Goal: Task Accomplishment & Management: Use online tool/utility

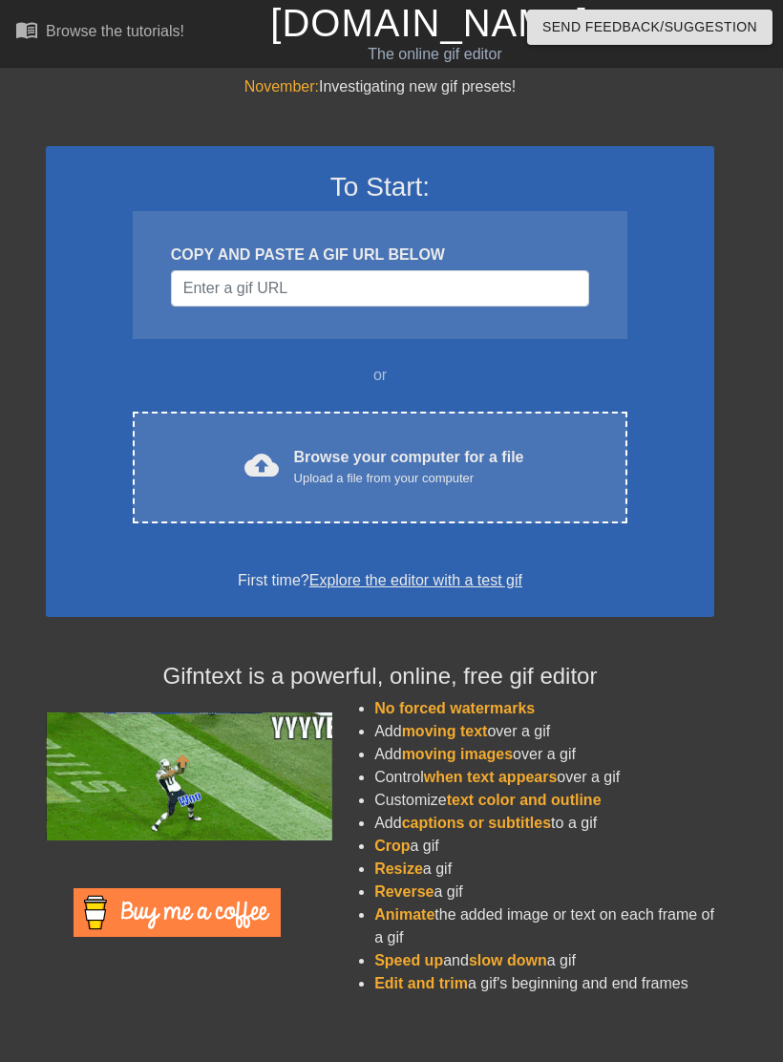
click at [511, 496] on div "cloud_upload Browse your computer for a file Upload a file from your computer C…" at bounding box center [380, 467] width 494 height 112
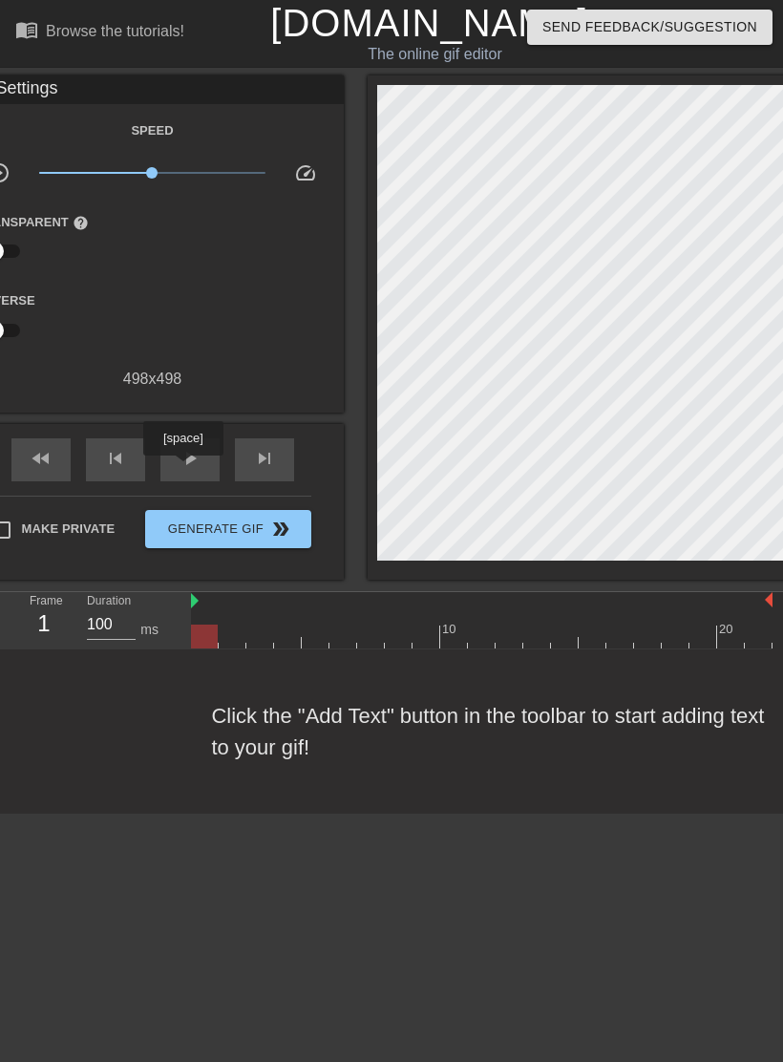
click at [185, 469] on span "play_arrow" at bounding box center [190, 458] width 23 height 23
click at [207, 448] on div "pause" at bounding box center [189, 459] width 59 height 43
click at [95, 34] on div "Browse the tutorials!" at bounding box center [115, 31] width 138 height 16
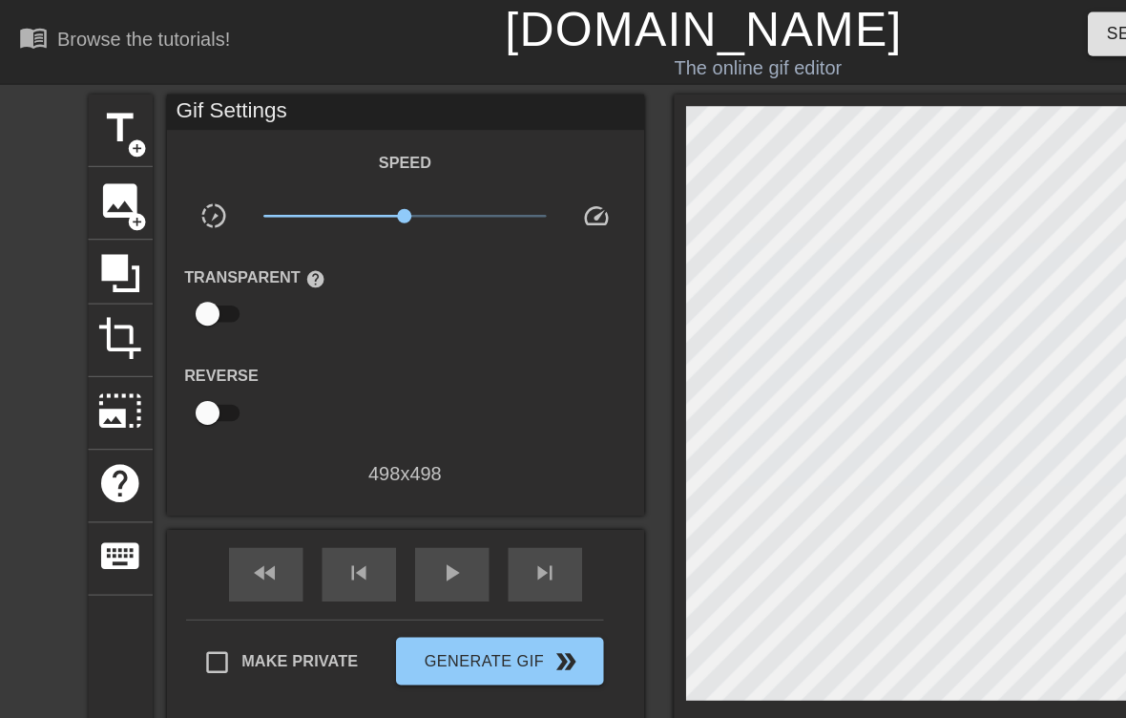
click at [96, 118] on span "title" at bounding box center [96, 102] width 36 height 36
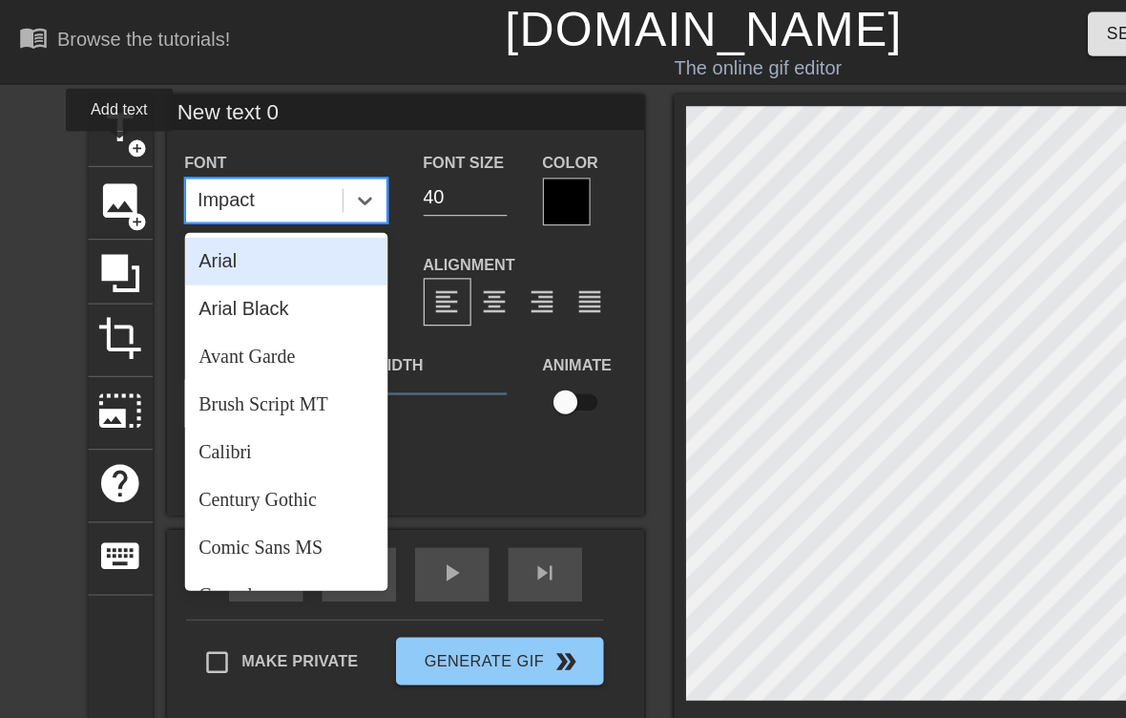
click at [387, 82] on input "New text 0" at bounding box center [325, 89] width 382 height 29
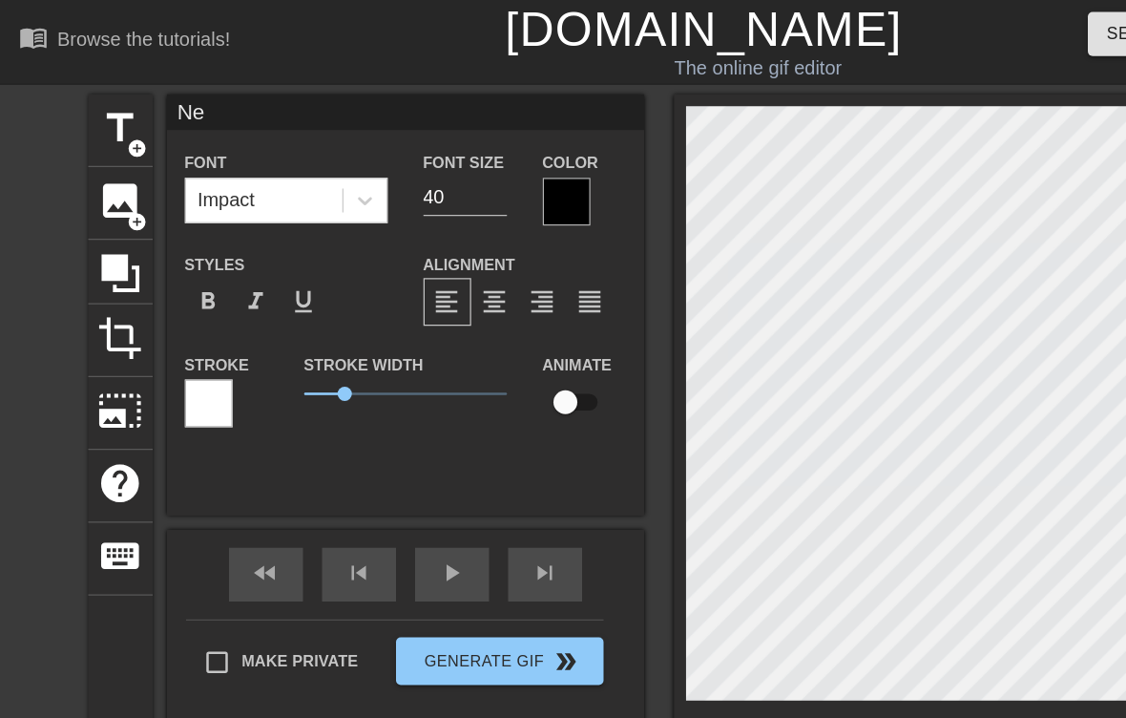
type input "N"
type input "F"
type input "The feeling of making your FIRST sale be like:"
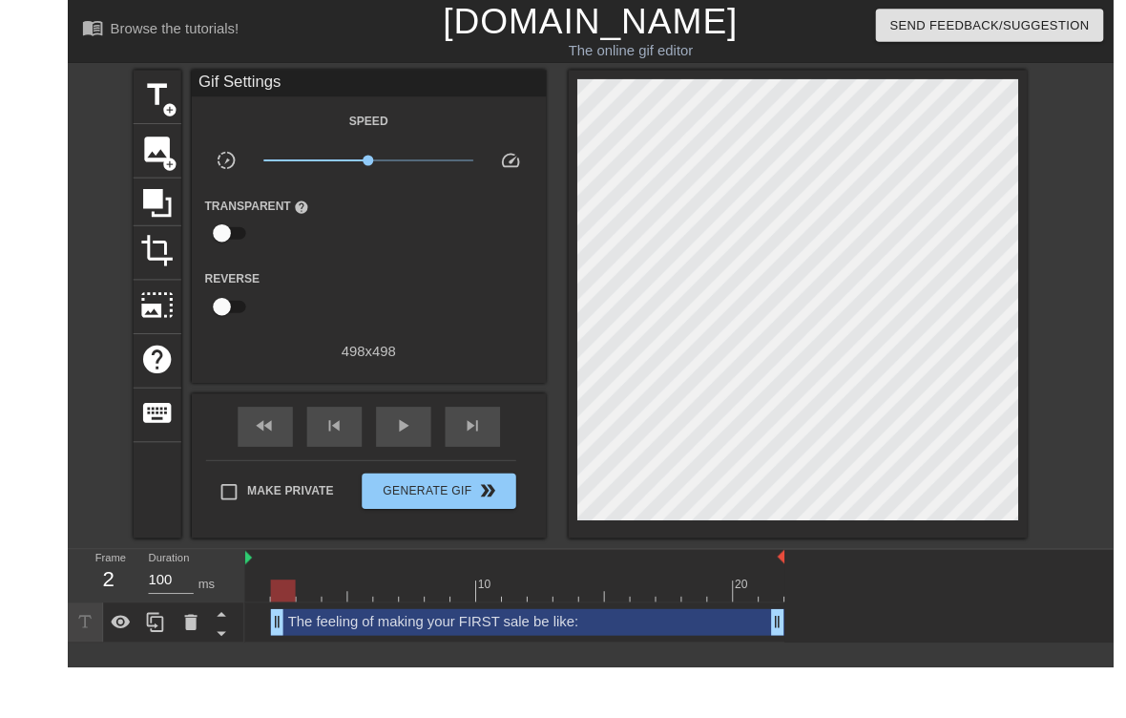
scroll to position [0, 14]
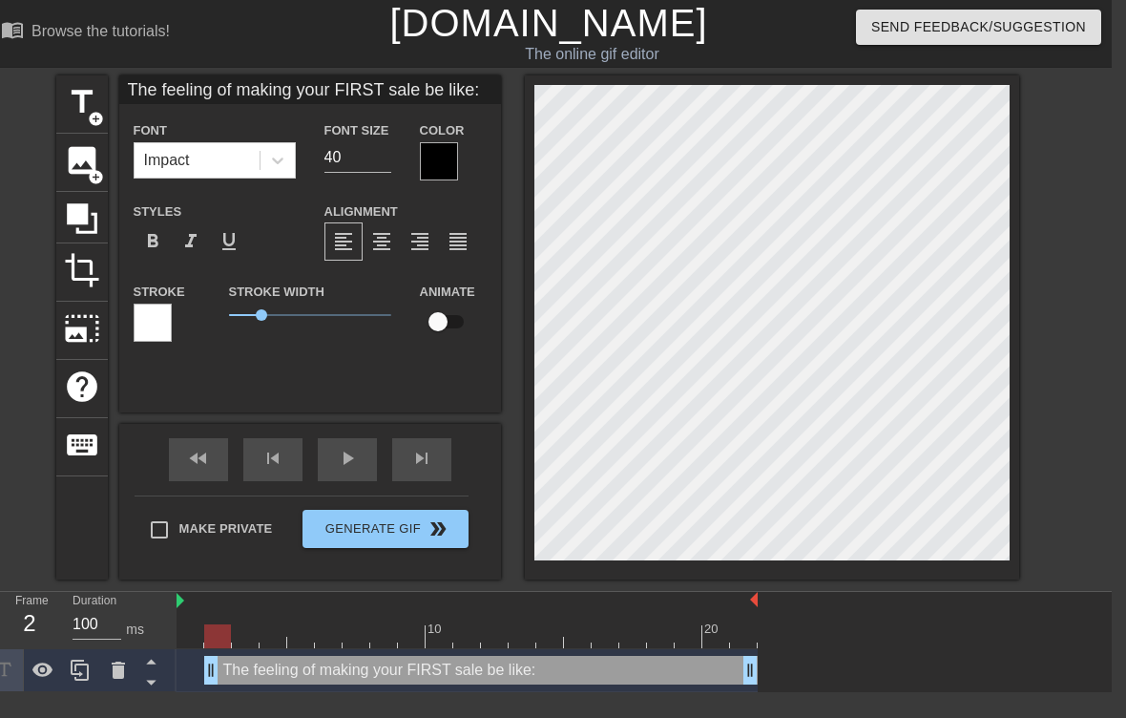
click at [782, 193] on div "title add_circle image add_circle crop photo_size_select_large help keyboard Th…" at bounding box center [549, 327] width 1126 height 504
click at [782, 158] on div "title add_circle image add_circle crop photo_size_select_large help keyboard Th…" at bounding box center [549, 327] width 1126 height 504
click at [782, 172] on html "menu_book Browse the tutorials! [DOMAIN_NAME] The online gif editor Send Feedba…" at bounding box center [549, 346] width 1126 height 692
click at [332, 148] on input "40" at bounding box center [358, 157] width 67 height 31
click at [380, 165] on input "40" at bounding box center [358, 157] width 67 height 31
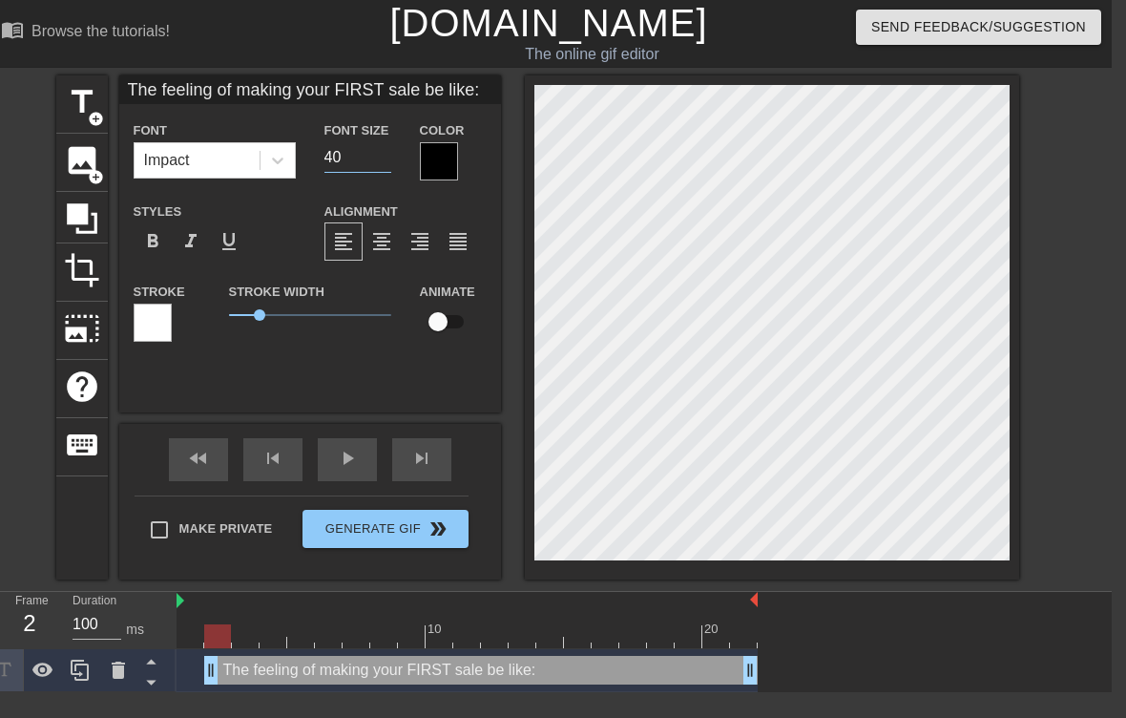
type input "4"
type input "25"
click at [782, 242] on html "menu_book Browse the tutorials! [DOMAIN_NAME] The online gif editor Send Feedba…" at bounding box center [549, 346] width 1126 height 692
click at [782, 217] on div "title add_circle image add_circle crop photo_size_select_large help keyboard Th…" at bounding box center [549, 327] width 1126 height 504
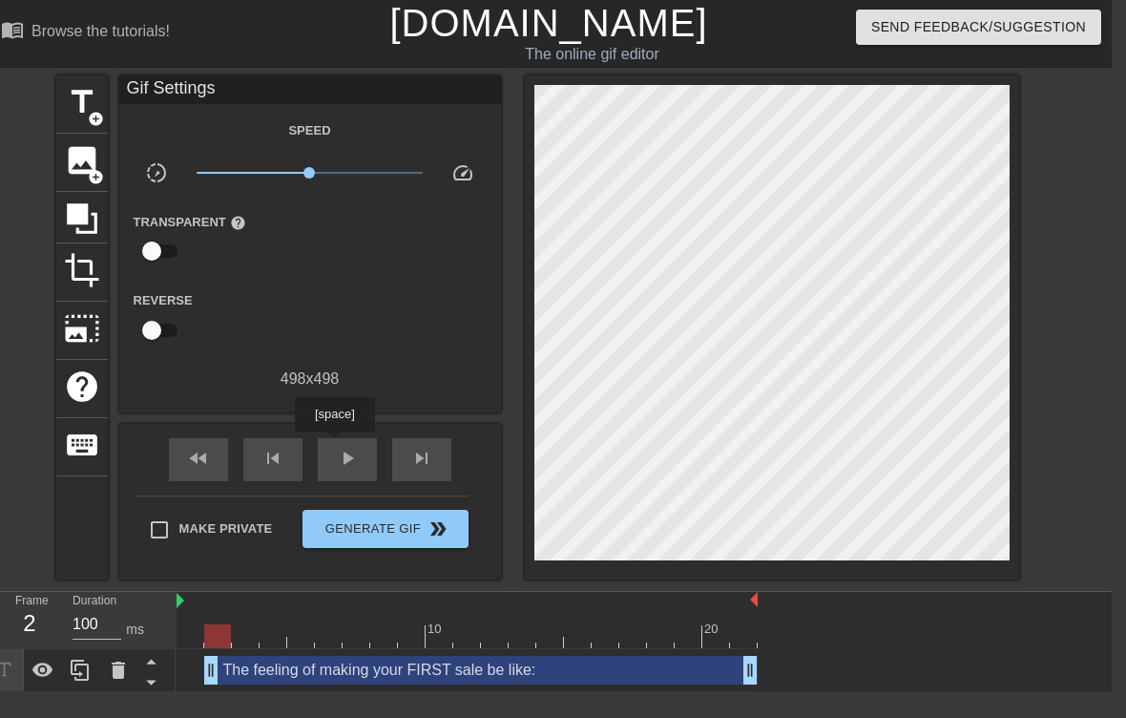
click at [337, 445] on div "play_arrow" at bounding box center [347, 459] width 59 height 43
click at [162, 265] on input "checkbox" at bounding box center [151, 251] width 109 height 36
click at [163, 258] on input "checkbox" at bounding box center [170, 251] width 109 height 36
checkbox input "false"
click at [80, 218] on icon at bounding box center [82, 218] width 31 height 31
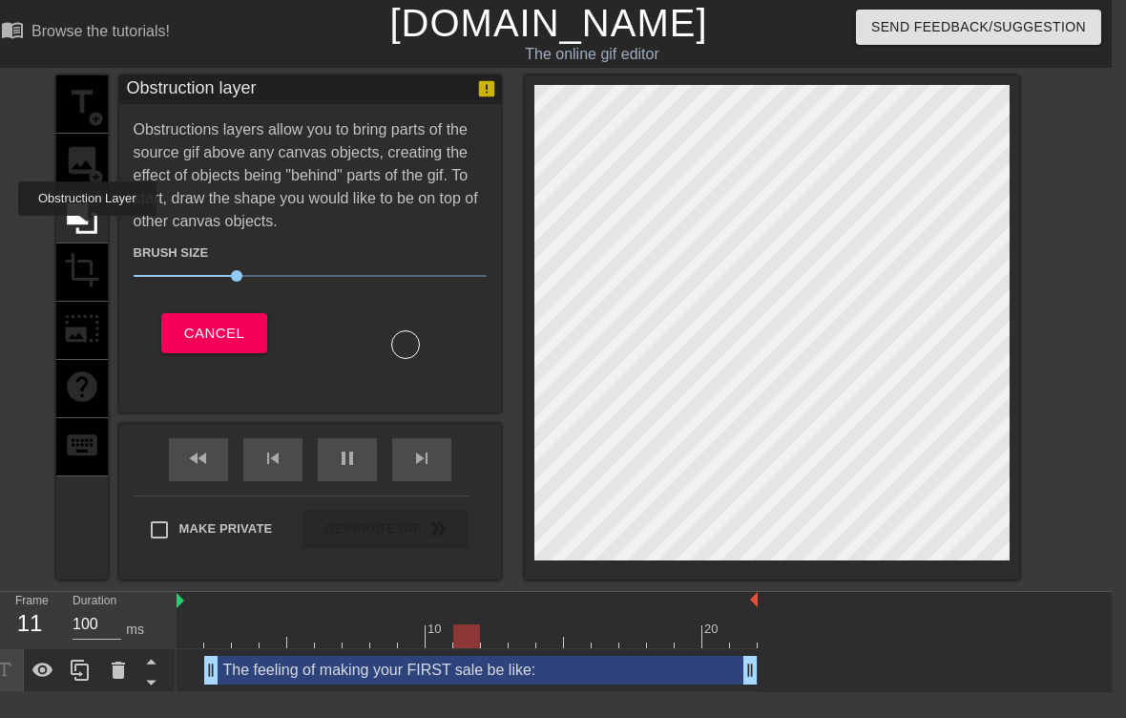
click at [90, 229] on icon at bounding box center [82, 218] width 31 height 31
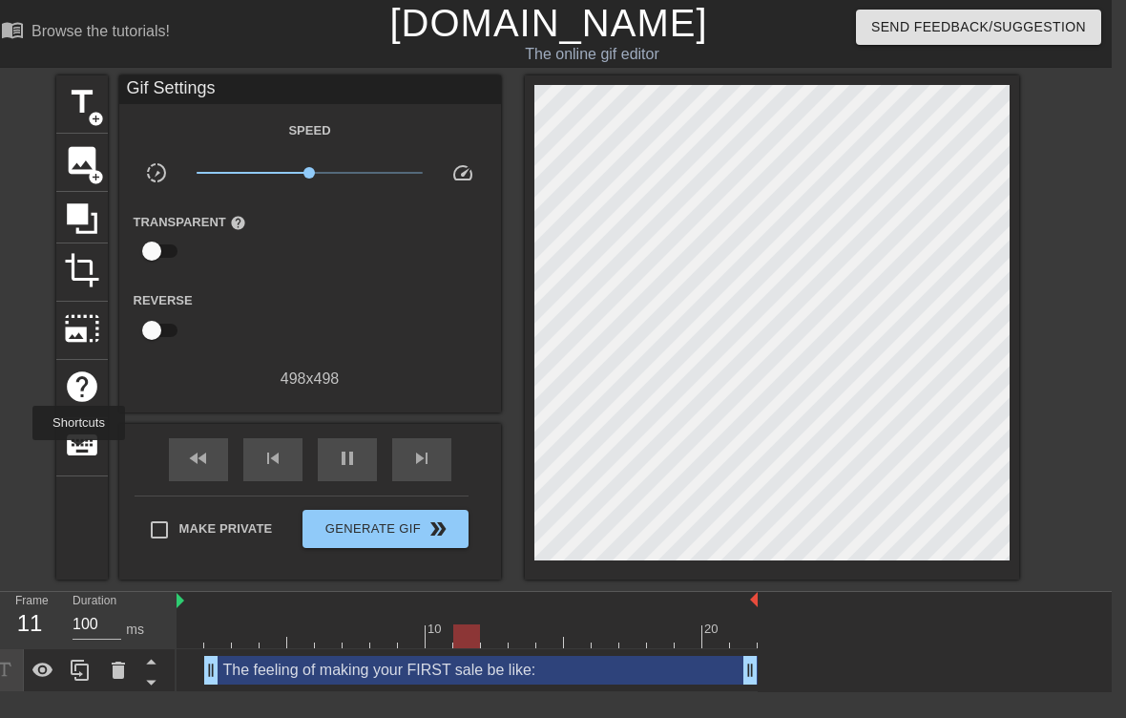
click at [80, 453] on span "keyboard" at bounding box center [82, 445] width 36 height 36
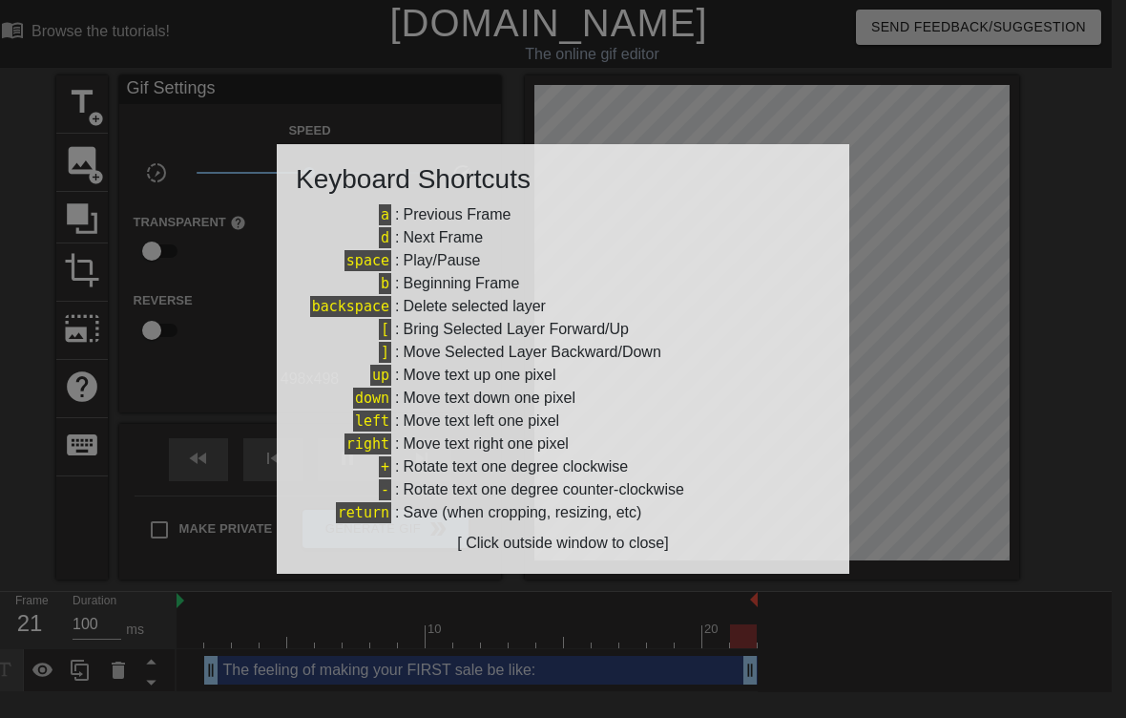
click at [80, 437] on div at bounding box center [563, 359] width 1126 height 718
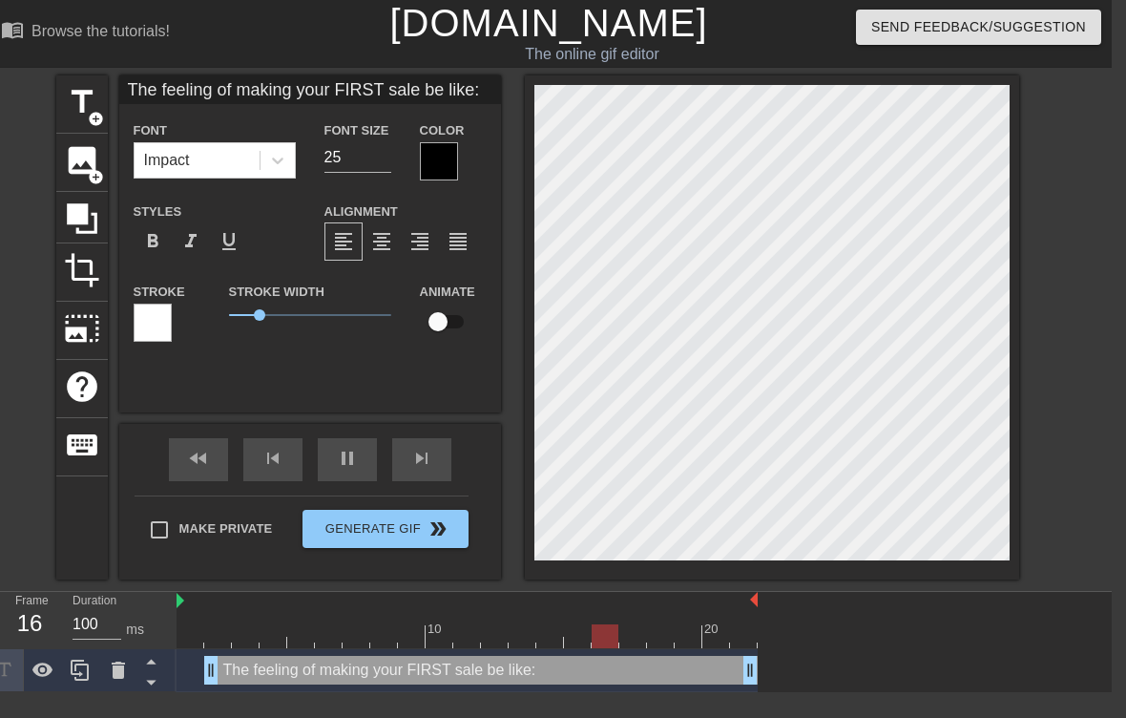
scroll to position [0, 21]
click at [325, 91] on input "The feeling of making your FIRST sale be like:" at bounding box center [310, 89] width 382 height 29
click at [439, 94] on input "The feeling of making your FIRST sale be like:" at bounding box center [310, 89] width 382 height 29
click at [468, 87] on input "The feeling of making your FIRST sale be like:" at bounding box center [310, 89] width 382 height 29
click at [485, 84] on input "The feeling of making your FIRST sale be like:" at bounding box center [310, 89] width 382 height 29
